Goal: Task Accomplishment & Management: Manage account settings

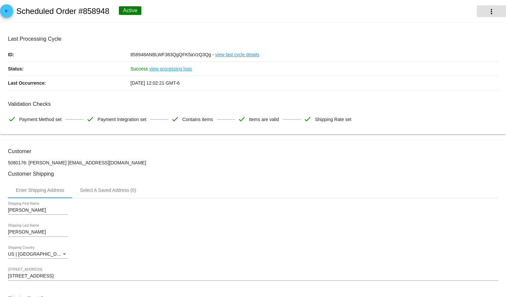
click at [489, 9] on mat-icon "more_vert" at bounding box center [492, 12] width 8 height 8
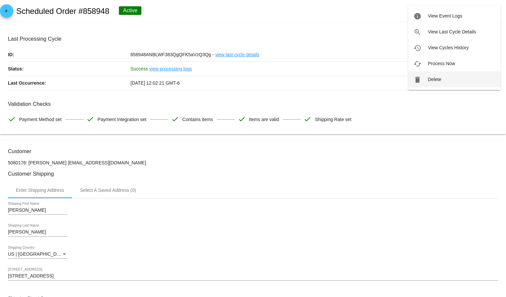
click at [440, 80] on span "Delete" at bounding box center [434, 79] width 13 height 5
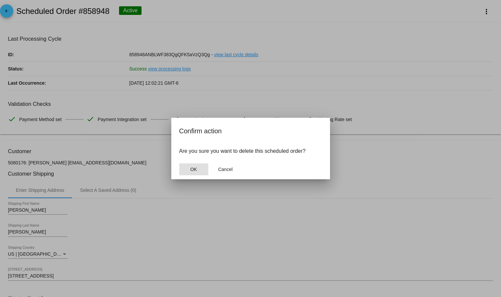
click at [203, 167] on button "OK" at bounding box center [193, 169] width 29 height 12
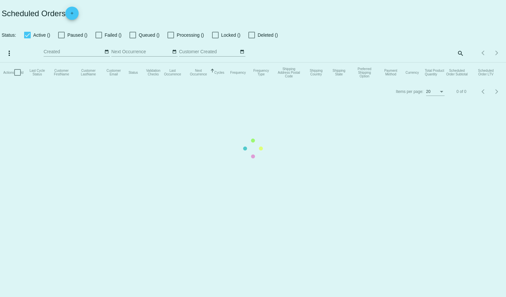
checkbox input "true"
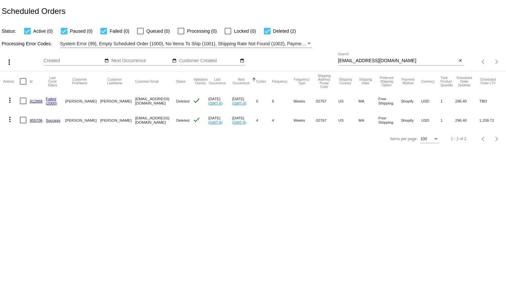
click at [349, 62] on input "[EMAIL_ADDRESS][DOMAIN_NAME]" at bounding box center [397, 60] width 119 height 5
paste input "mcrowder506"
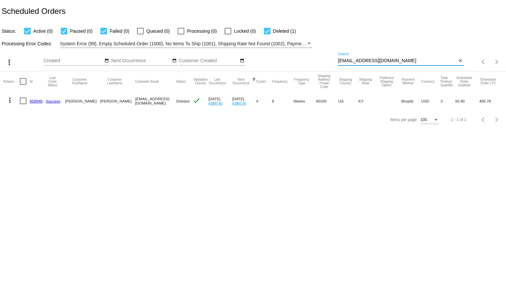
type input "[EMAIL_ADDRESS][DOMAIN_NAME]"
click at [384, 24] on div "Status: Active (0) Paused (0) Failed (0) Queued (0) Processing (0) Locked (0) D…" at bounding box center [253, 28] width 506 height 13
